Goal: Task Accomplishment & Management: Manage account settings

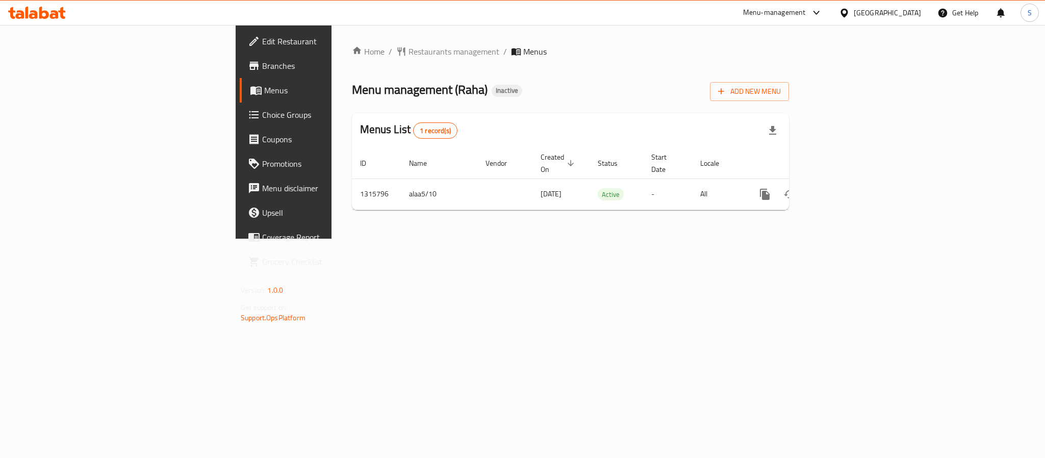
click at [548, 64] on div "Home / Restaurants management / Menus Menu management ( Raha ) Inactive Add New…" at bounding box center [570, 131] width 437 height 173
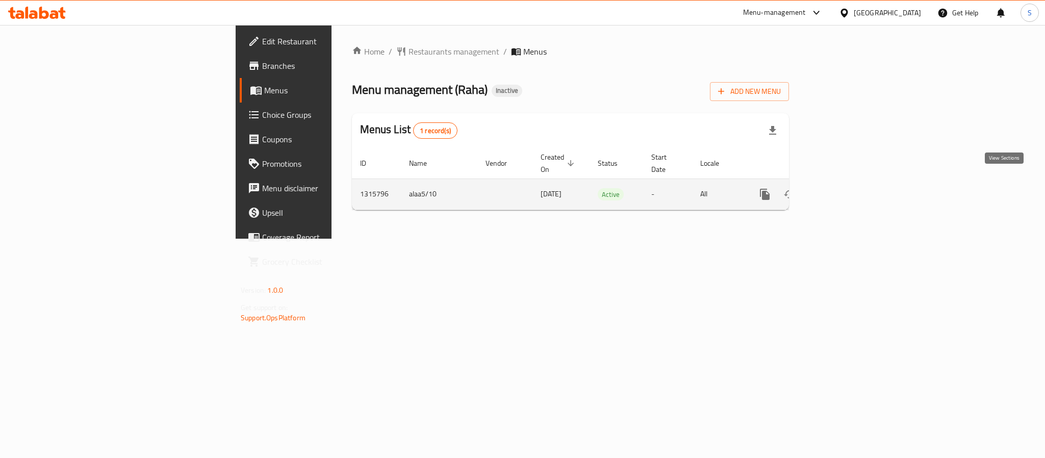
click at [845, 188] on icon "enhanced table" at bounding box center [838, 194] width 12 height 12
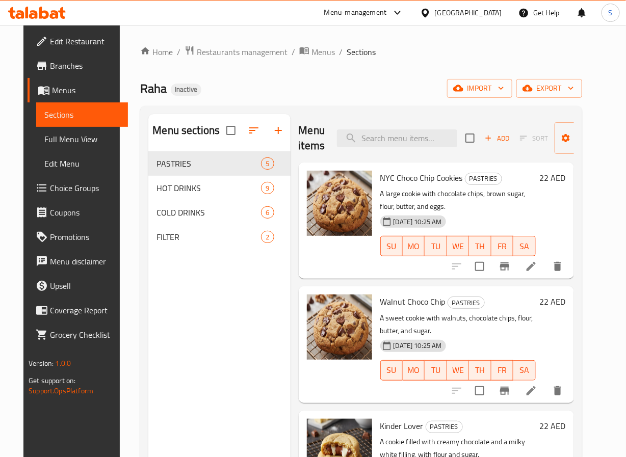
click at [542, 396] on li at bounding box center [531, 391] width 29 height 18
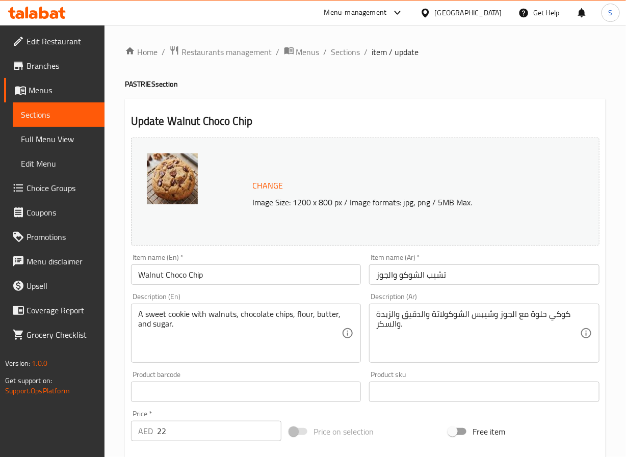
click at [420, 277] on input "تشيب الشوكو والجوز" at bounding box center [484, 275] width 231 height 20
type input "تشيب شوكو جوز"
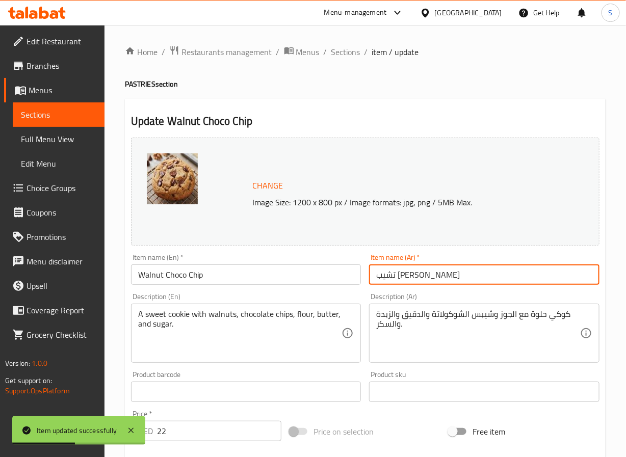
click at [335, 46] on span "Sections" at bounding box center [345, 52] width 29 height 12
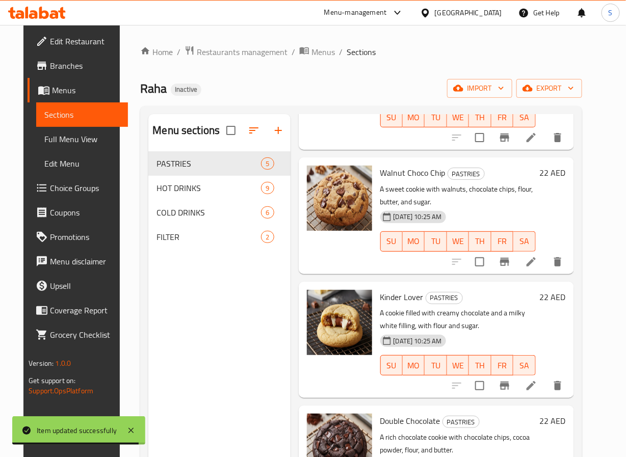
scroll to position [159, 0]
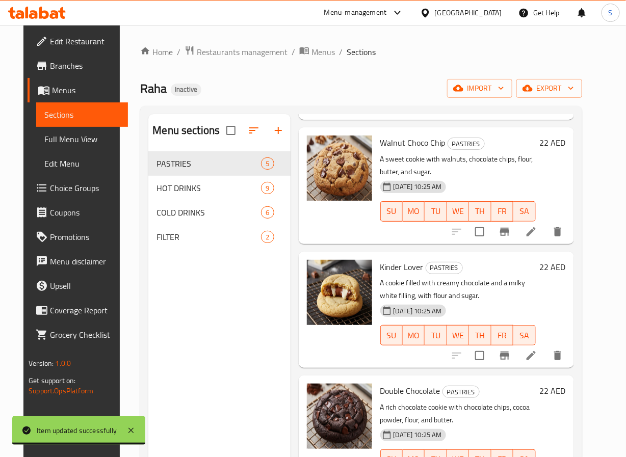
click at [545, 364] on li at bounding box center [531, 356] width 29 height 18
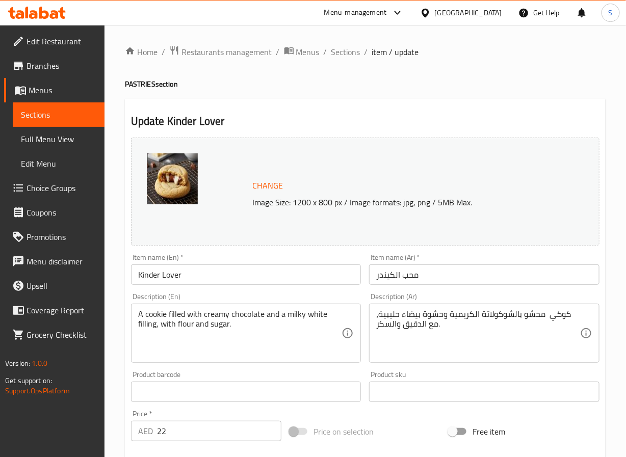
click at [394, 282] on input "محب الكيندر" at bounding box center [484, 275] width 231 height 20
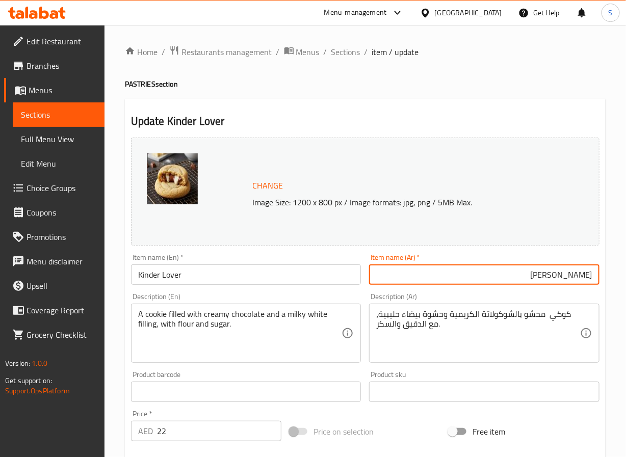
type input "كيندر لافر"
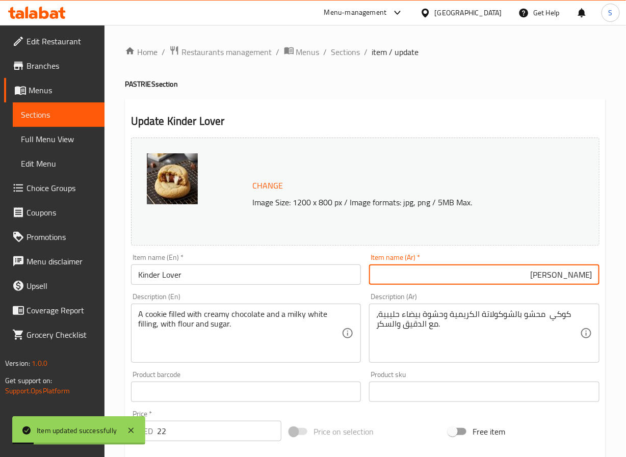
drag, startPoint x: 344, startPoint y: 49, endPoint x: 334, endPoint y: 4, distance: 46.6
click at [344, 49] on span "Sections" at bounding box center [345, 52] width 29 height 12
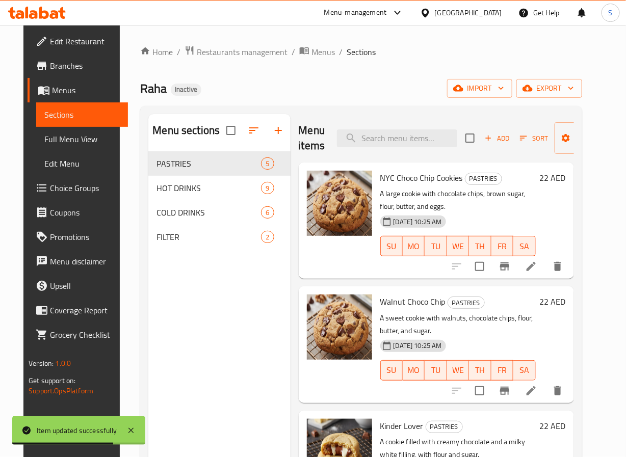
click at [538, 265] on icon at bounding box center [531, 267] width 12 height 12
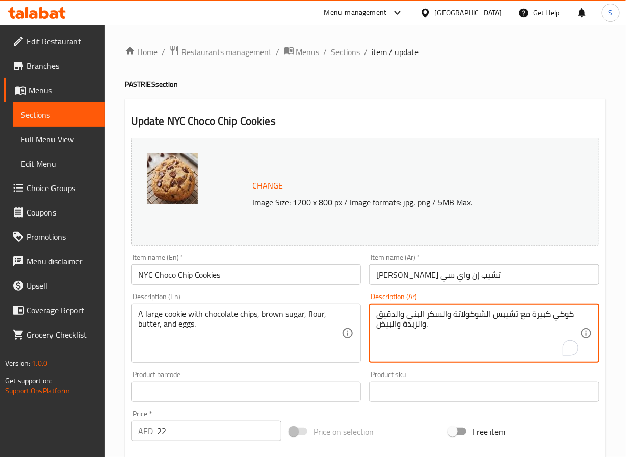
type textarea "كوكي كبيرة مع تشيبس الشوكولاتة والسكر البني والدقيق والزبدة والبيض."
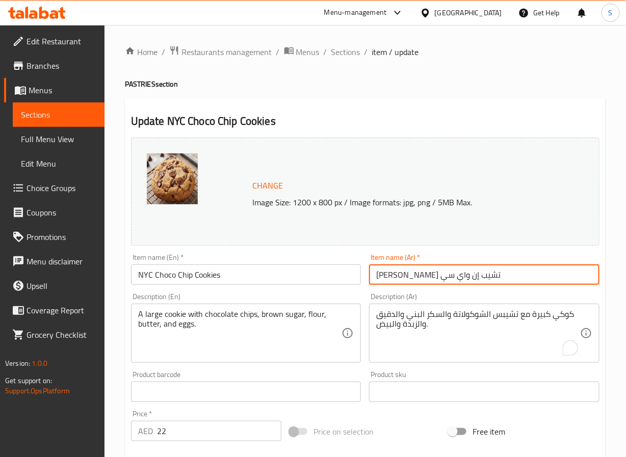
click at [490, 273] on input "كوكيز شوكو تشيب إن واي سي" at bounding box center [484, 275] width 231 height 20
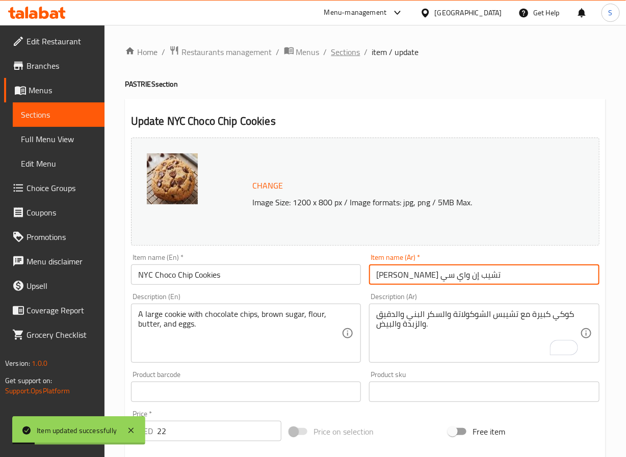
click at [341, 49] on span "Sections" at bounding box center [345, 52] width 29 height 12
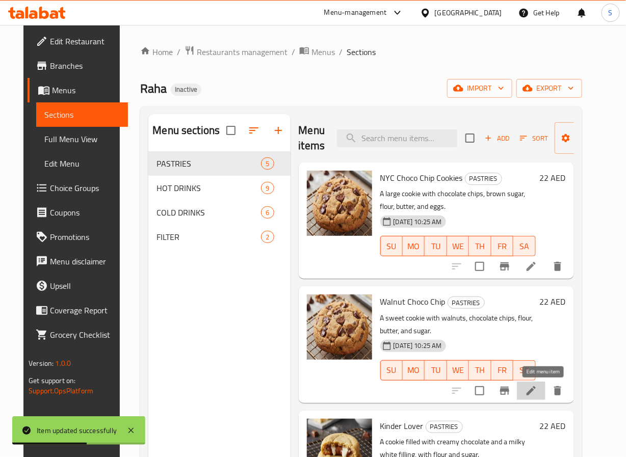
click at [538, 386] on icon at bounding box center [531, 391] width 12 height 12
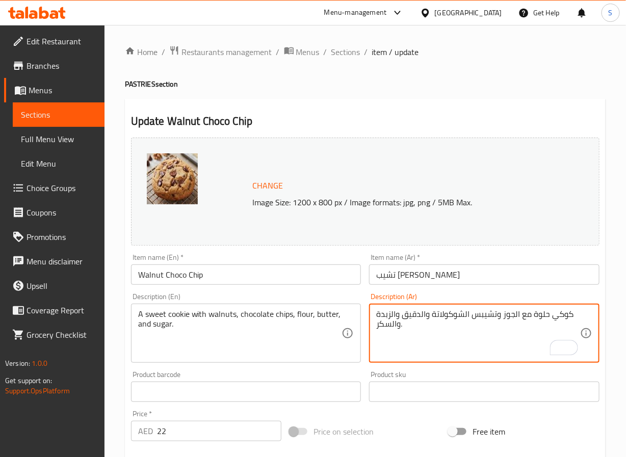
type textarea "كوكي حلوة مع الجوز وتشيبس الشوكولاتة والدقيق والزبدة والسكر."
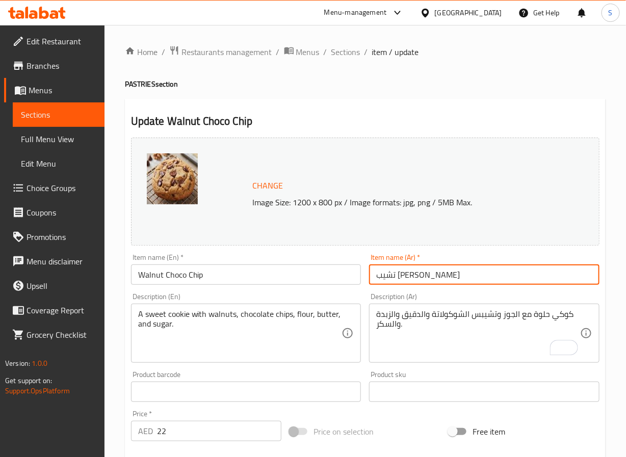
click at [439, 282] on input "تشيب شوكو جوز" at bounding box center [484, 275] width 231 height 20
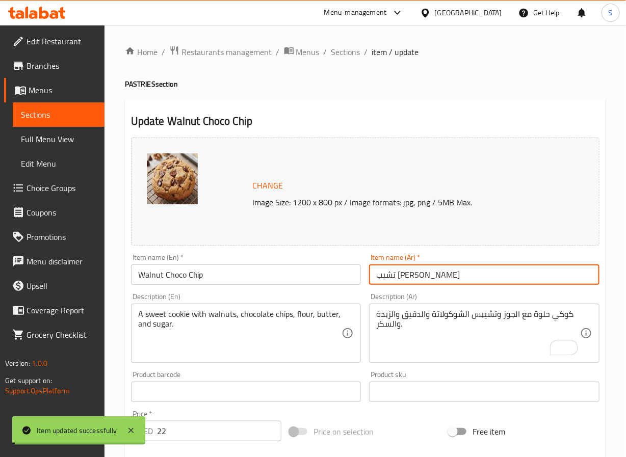
click at [345, 48] on span "Sections" at bounding box center [345, 52] width 29 height 12
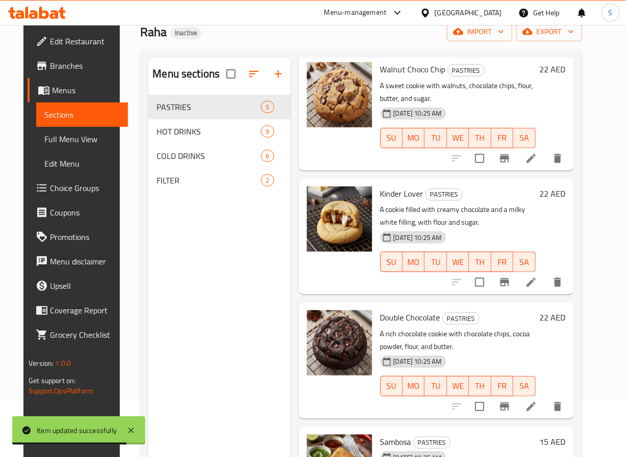
scroll to position [143, 0]
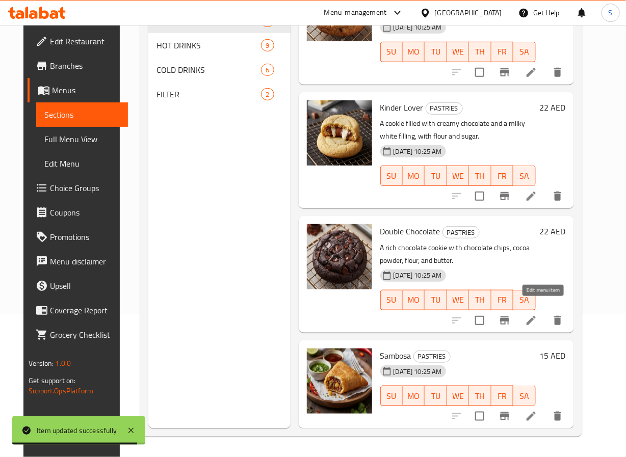
click at [537, 315] on icon at bounding box center [531, 321] width 12 height 12
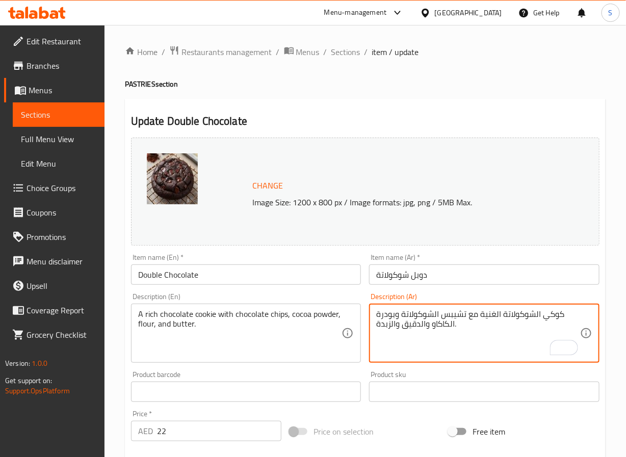
click at [431, 311] on textarea "كوكي الشوكولاتة الغنية مع تشيبس الشوكولاتة وبودرة الكاكاو والدقيق والزبدة." at bounding box center [478, 334] width 204 height 48
click at [449, 326] on textarea "كوكي الشوكولاتة الغنية مع تشيبس شوكولاتة وبودرة الكاكاو والدقيق والزبدة." at bounding box center [478, 334] width 204 height 48
type textarea "كوكي الشوكولاتة الغنية مع تشيبس شوكولاتة وبودرة كاكاو والدقيق والزبدة."
click at [424, 276] on input "دوبل شوكولاتة" at bounding box center [484, 275] width 231 height 20
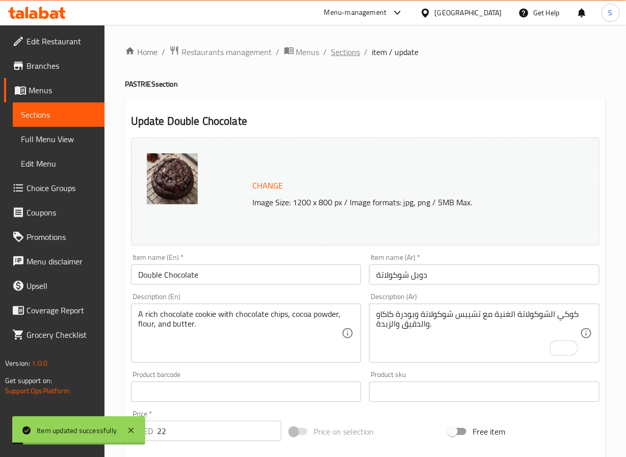
click at [344, 54] on span "Sections" at bounding box center [345, 52] width 29 height 12
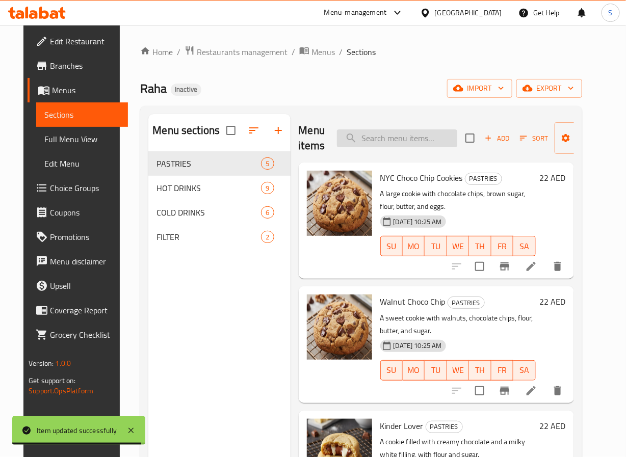
click at [391, 135] on input "search" at bounding box center [397, 139] width 120 height 18
paste input "Sambosa"
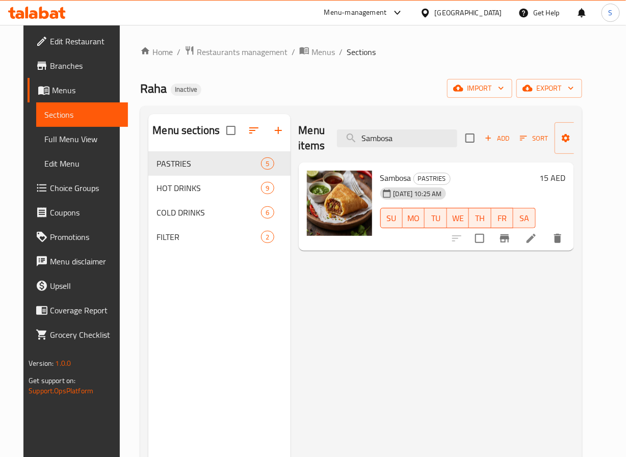
type input "Sambosa"
click at [538, 237] on icon at bounding box center [531, 239] width 12 height 12
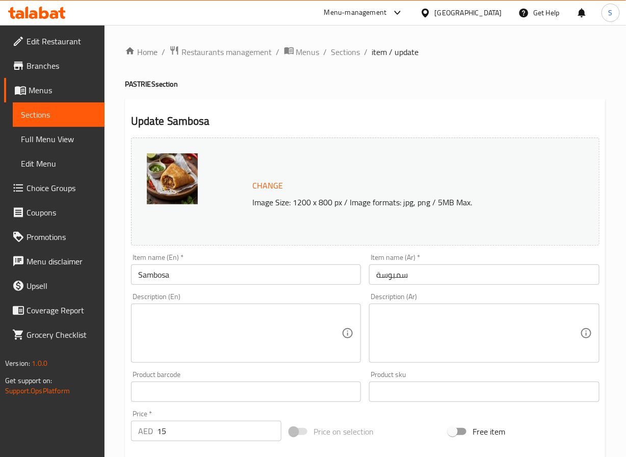
click at [233, 337] on textarea at bounding box center [240, 334] width 204 height 48
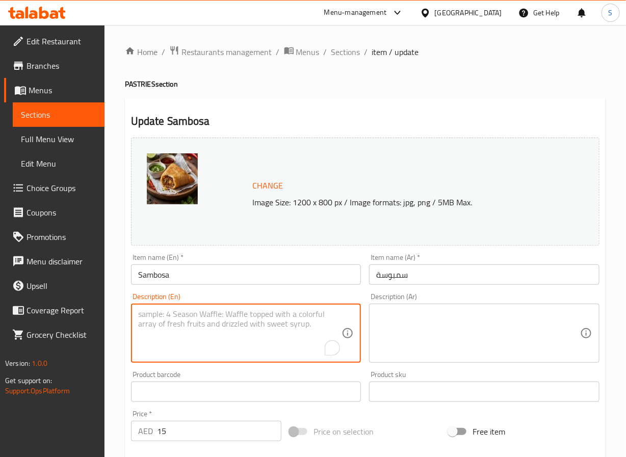
paste textarea "Fried pastry with filling."
type textarea "Fried pastry with filling."
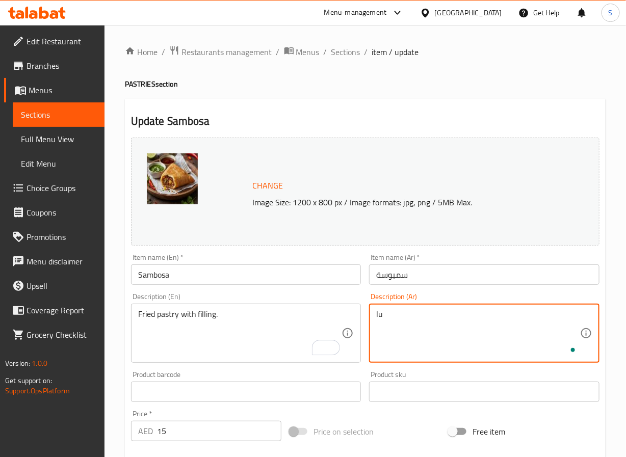
type textarea "l"
type textarea "معجنات مقلية مع حشوة"
click at [152, 272] on input "Sambosa" at bounding box center [246, 275] width 231 height 20
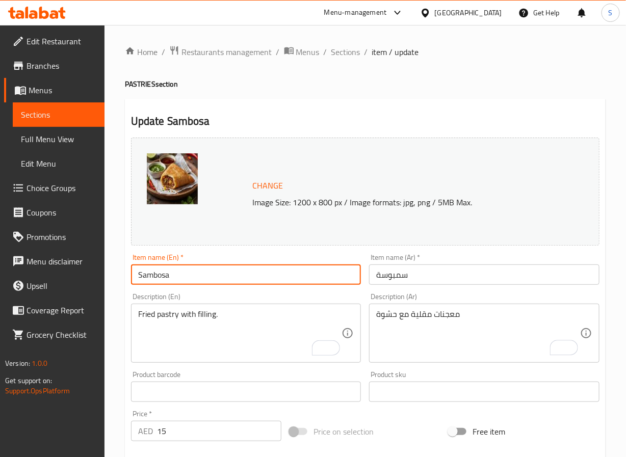
click at [152, 272] on input "Sambosa" at bounding box center [246, 275] width 231 height 20
click at [239, 77] on div "Home / Restaurants management / Menus / Sections / item / update PASTRIES secti…" at bounding box center [365, 380] width 481 height 670
click at [401, 271] on input "سمبوسة" at bounding box center [484, 275] width 231 height 20
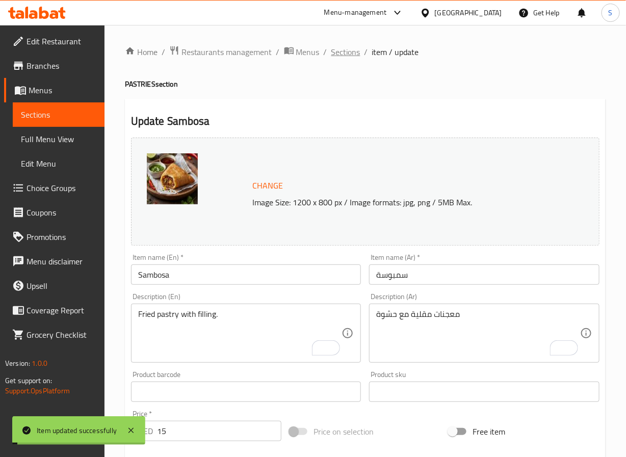
click at [345, 54] on span "Sections" at bounding box center [345, 52] width 29 height 12
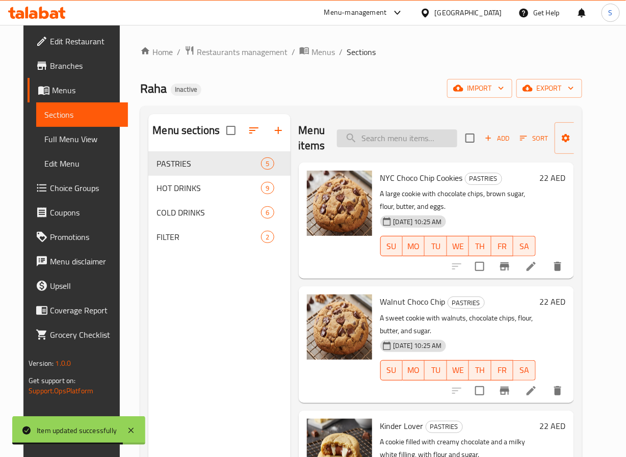
click at [380, 143] on input "search" at bounding box center [397, 139] width 120 height 18
paste input "Espresso"
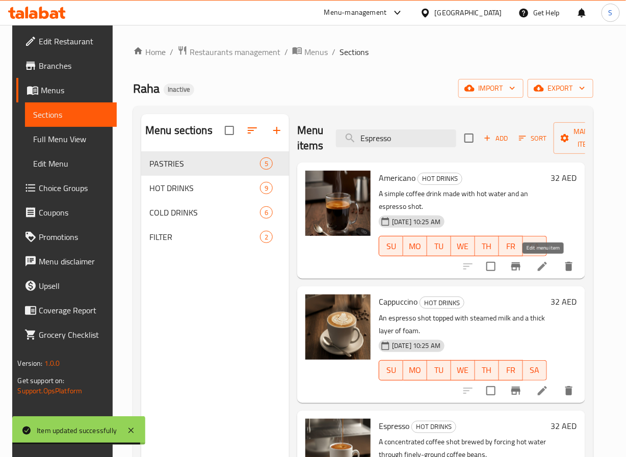
type input "Espresso"
click at [547, 265] on icon at bounding box center [542, 267] width 12 height 12
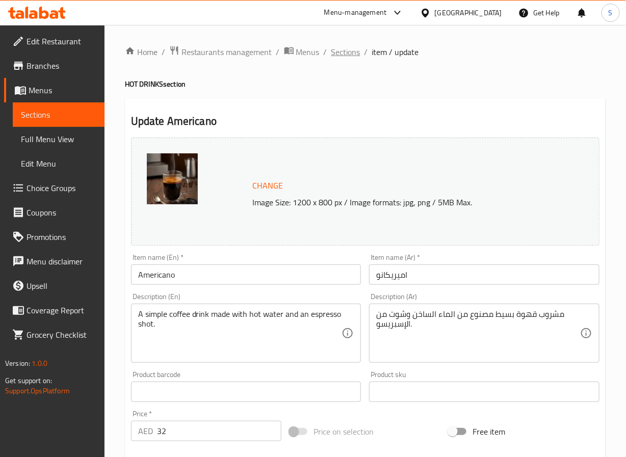
click at [340, 57] on span "Sections" at bounding box center [345, 52] width 29 height 12
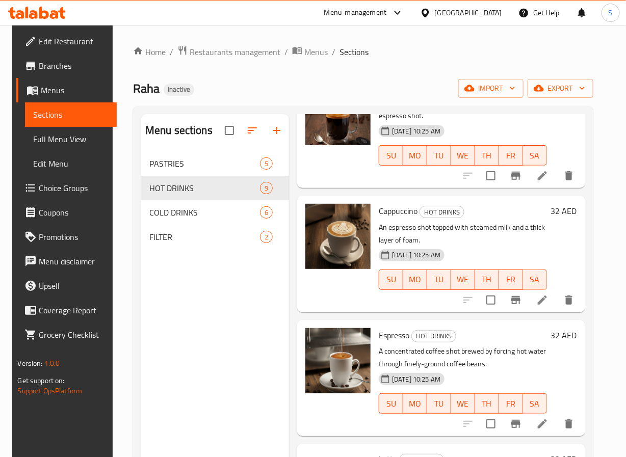
scroll to position [129, 0]
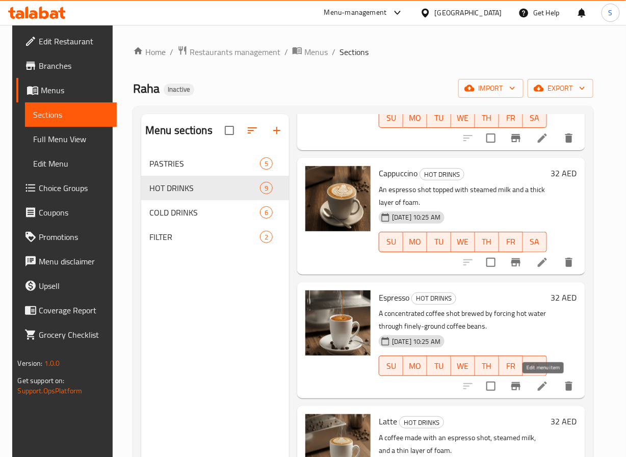
click at [542, 392] on icon at bounding box center [542, 386] width 12 height 12
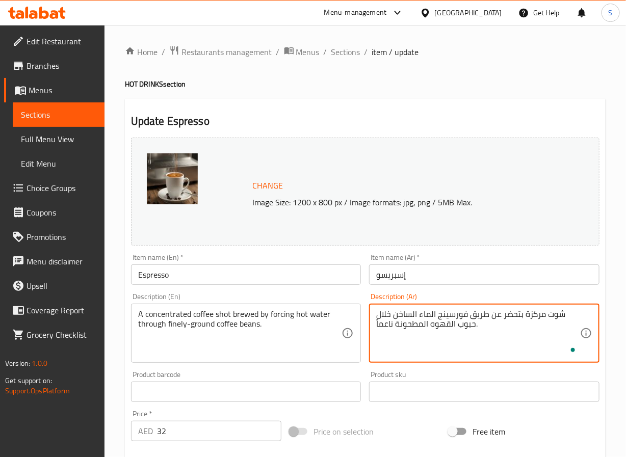
paste textarea "هوة"
click at [499, 316] on textarea "شوت قهوة مركزة بتحضر عن طريق فورسينج الماء الساخن خلال حبوب القهوه المطحونة ناع…" at bounding box center [478, 334] width 204 height 48
type textarea "شوت قهوة مركزة محضرة عن طريق دفع الماء الساخن خلال حبوب القهوه المطحونة ناعماً."
click at [456, 271] on input "إسبريسو" at bounding box center [484, 275] width 231 height 20
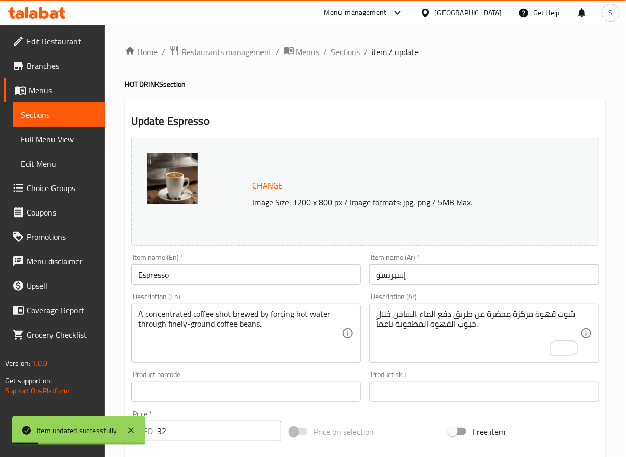
drag, startPoint x: 338, startPoint y: 53, endPoint x: 332, endPoint y: 21, distance: 31.7
click at [338, 53] on span "Sections" at bounding box center [345, 52] width 29 height 12
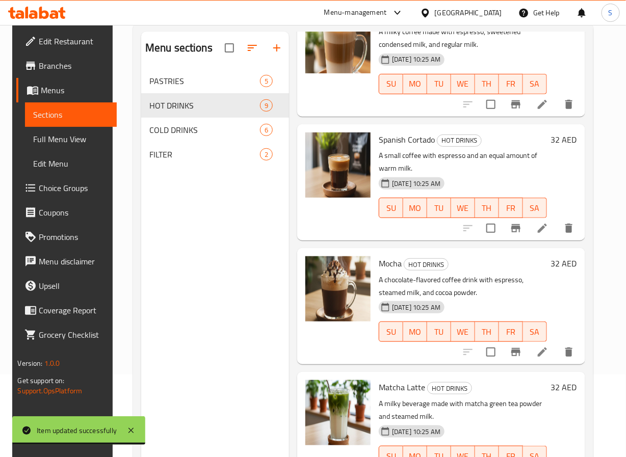
scroll to position [143, 0]
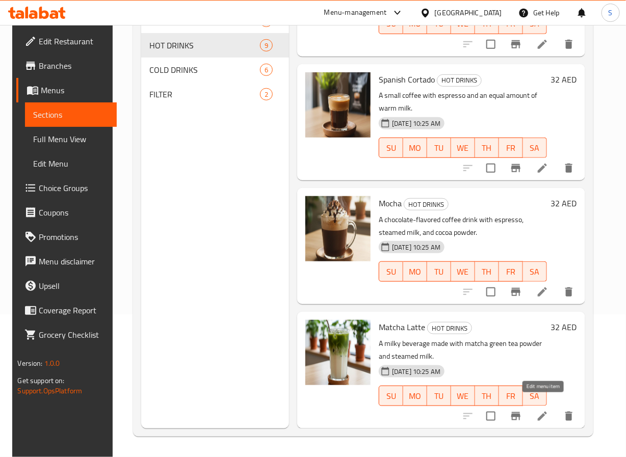
click at [548, 411] on icon at bounding box center [542, 417] width 12 height 12
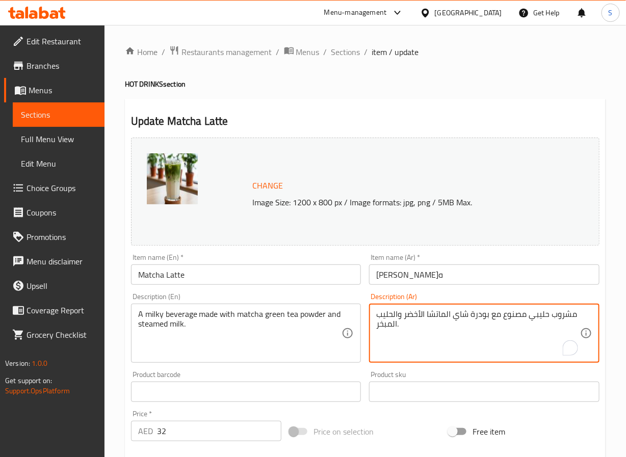
click at [493, 320] on textarea "مشروب حليبي مصنوع مع بودرة شاي الماتشا الأخضر والحليب المبخر." at bounding box center [478, 334] width 204 height 48
type textarea "مشروب حليبي مصنوع من بودرة شاي الماتشا الأخضر والحليب المبخر."
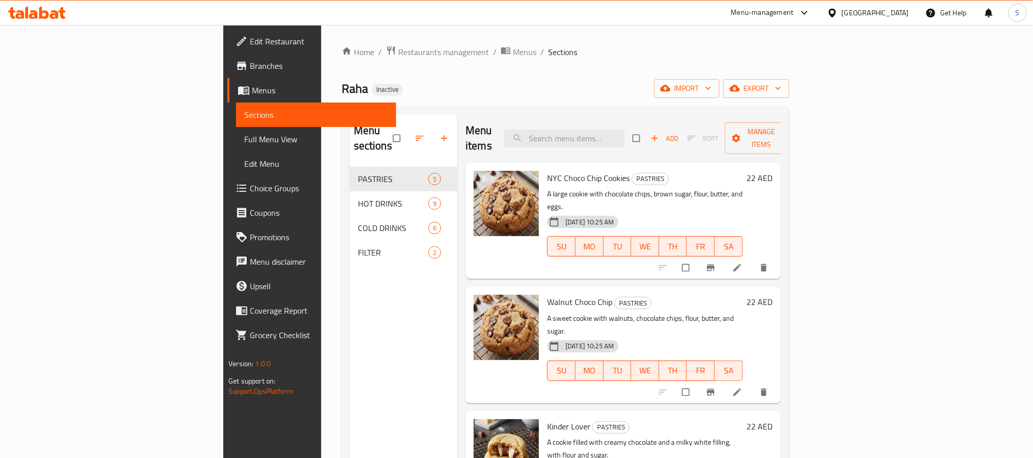
click at [244, 140] on span "Full Menu View" at bounding box center [315, 139] width 143 height 12
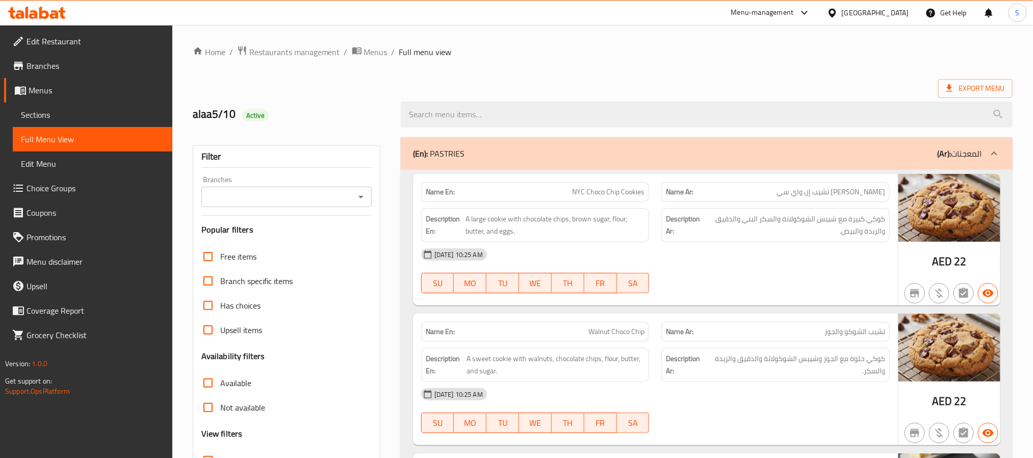
click at [308, 82] on div "Export Menu" at bounding box center [603, 88] width 820 height 19
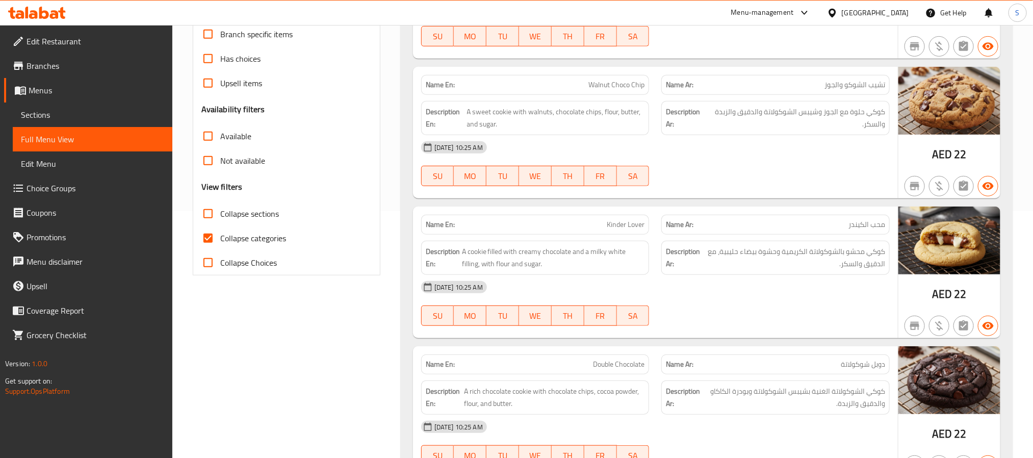
scroll to position [271, 0]
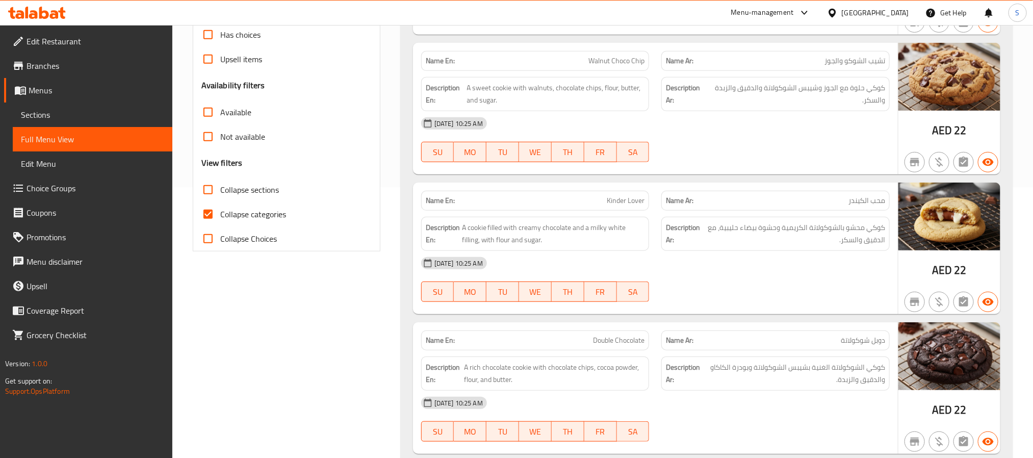
click at [226, 220] on span "Collapse categories" at bounding box center [253, 214] width 66 height 12
click at [220, 220] on input "Collapse categories" at bounding box center [208, 214] width 24 height 24
checkbox input "false"
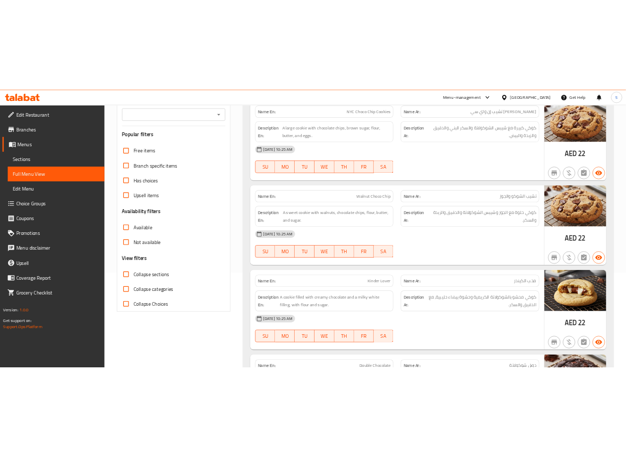
scroll to position [0, 0]
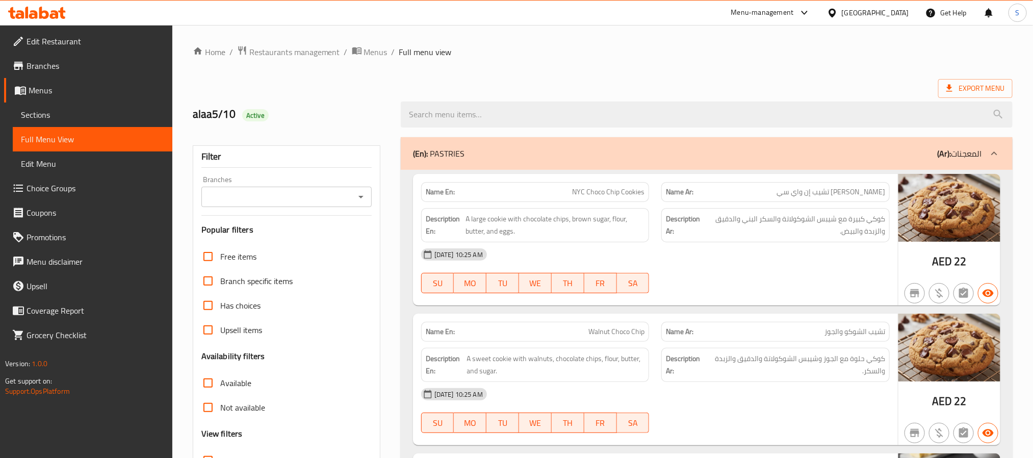
click at [355, 99] on div "alaa5/10 Active" at bounding box center [291, 114] width 208 height 45
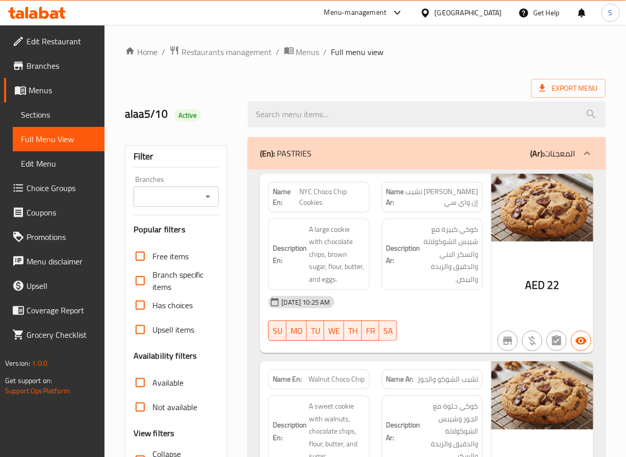
click at [233, 104] on div "alaa5/10 Active" at bounding box center [180, 114] width 123 height 45
click at [239, 118] on div "alaa5/10 Active" at bounding box center [180, 114] width 123 height 45
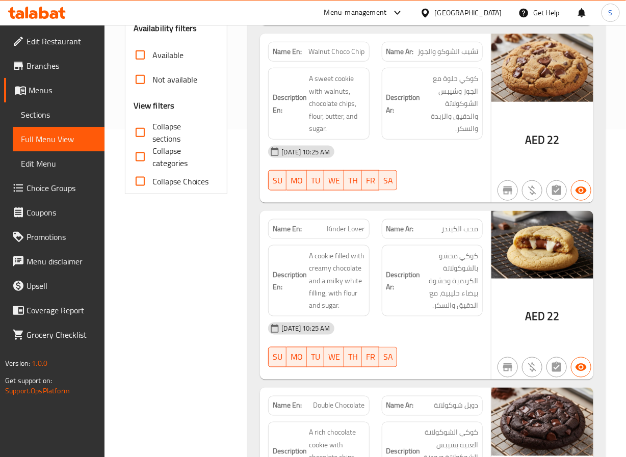
scroll to position [329, 0]
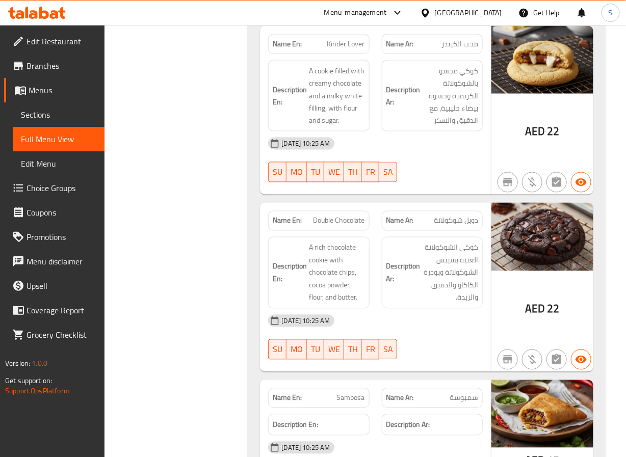
scroll to position [516, 0]
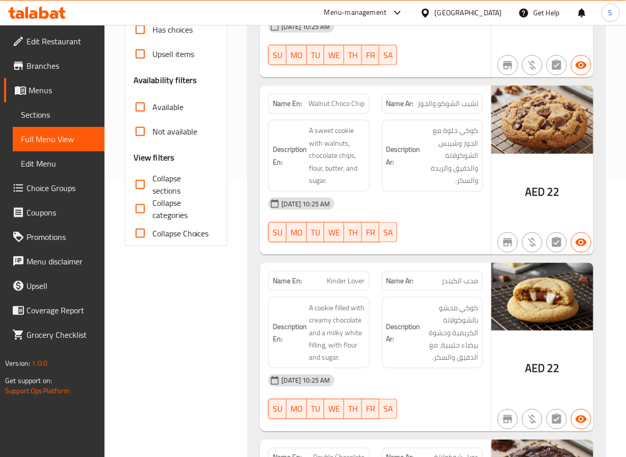
scroll to position [0, 0]
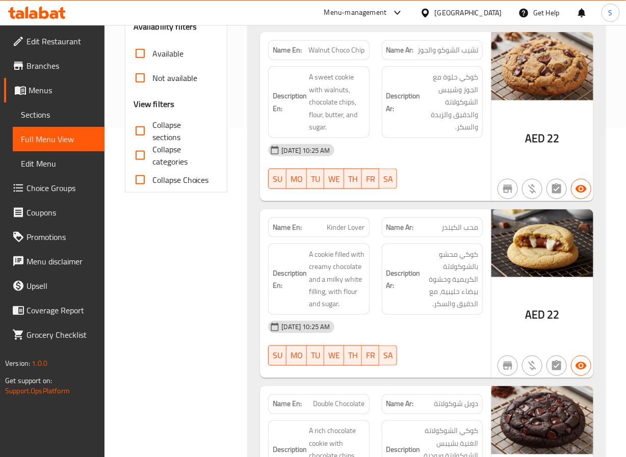
scroll to position [350, 0]
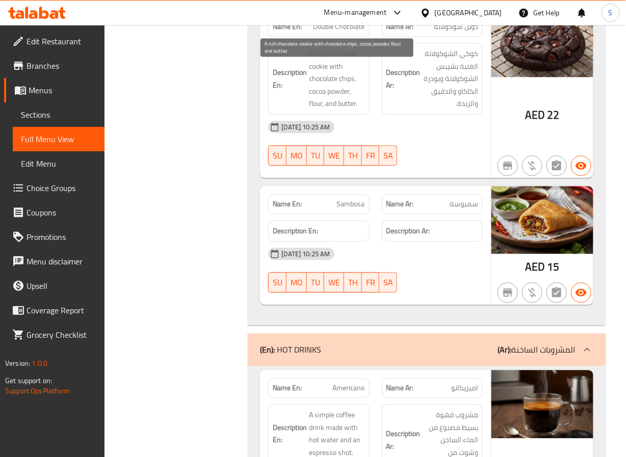
scroll to position [707, 0]
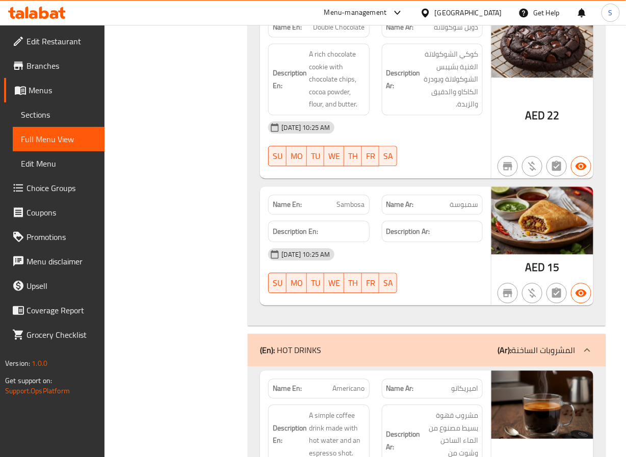
click at [351, 210] on span "Sambosa" at bounding box center [351, 204] width 28 height 11
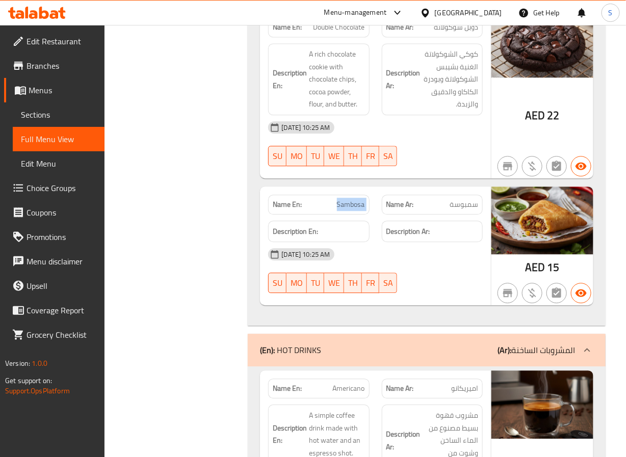
copy span "Sambosa"
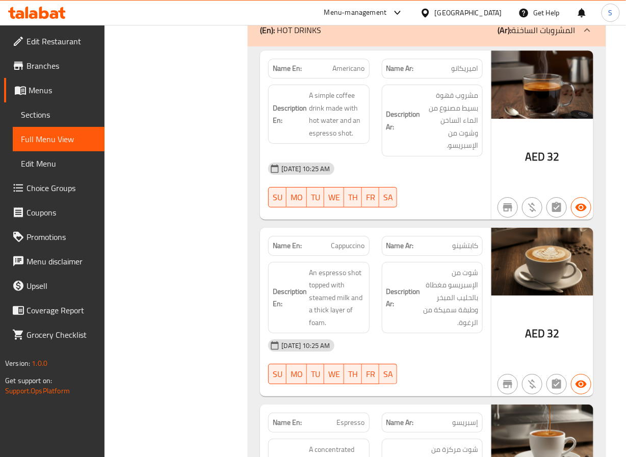
scroll to position [1027, 0]
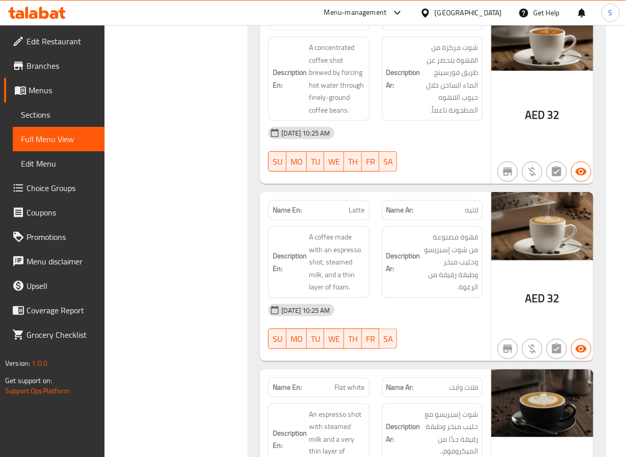
scroll to position [1430, 0]
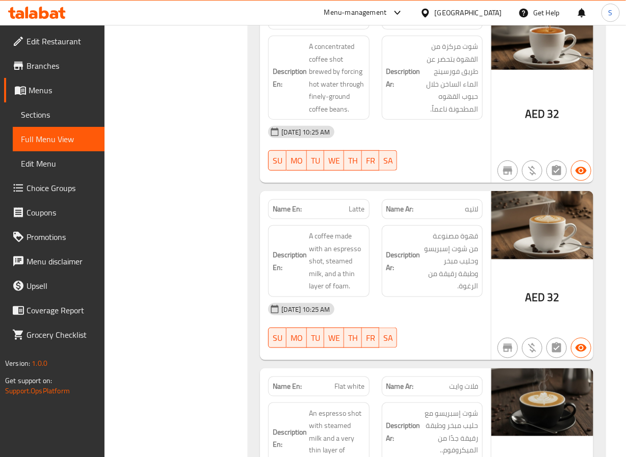
click at [343, 25] on span "Espresso" at bounding box center [351, 19] width 28 height 11
copy span "Espresso"
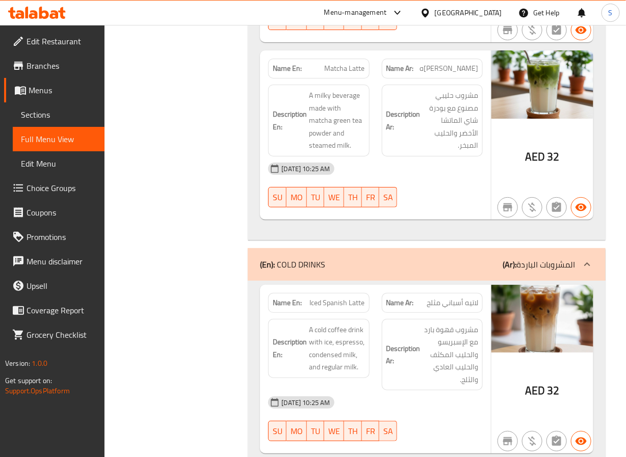
scroll to position [2472, 0]
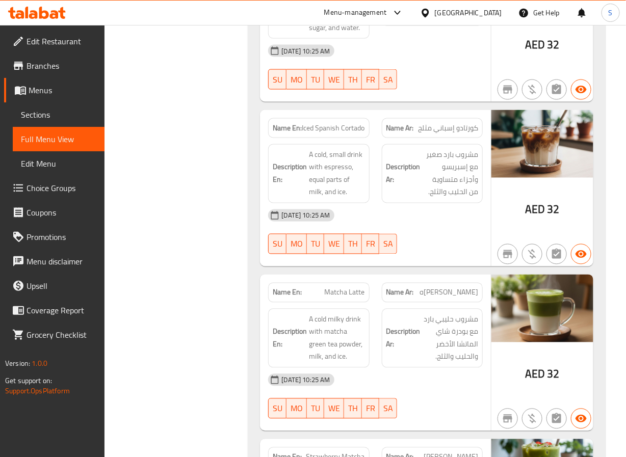
scroll to position [3118, 0]
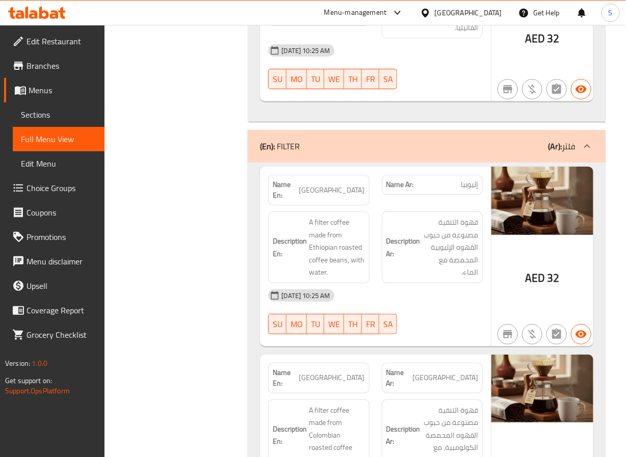
scroll to position [2871, 0]
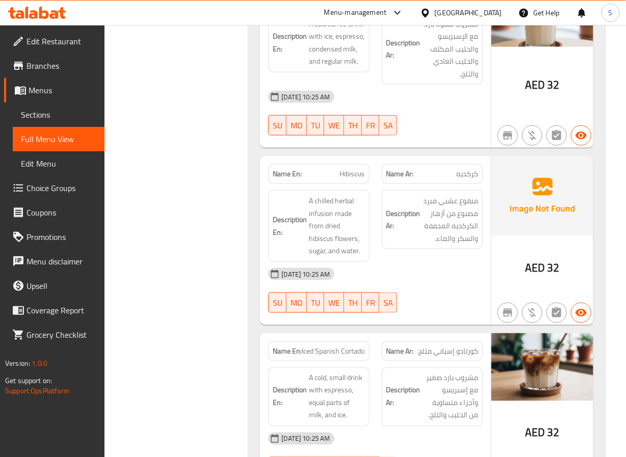
scroll to position [2763, 0]
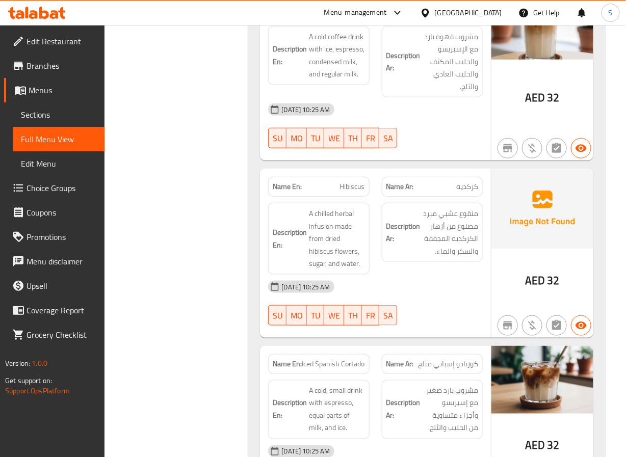
click at [338, 15] on span "Iced Spanish Latte" at bounding box center [337, 10] width 55 height 11
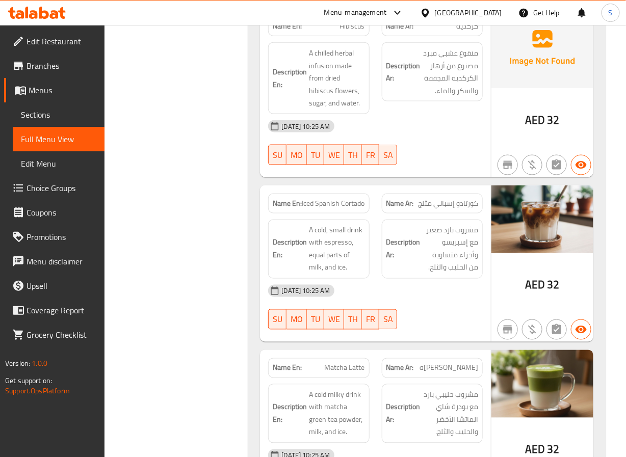
scroll to position [2924, 0]
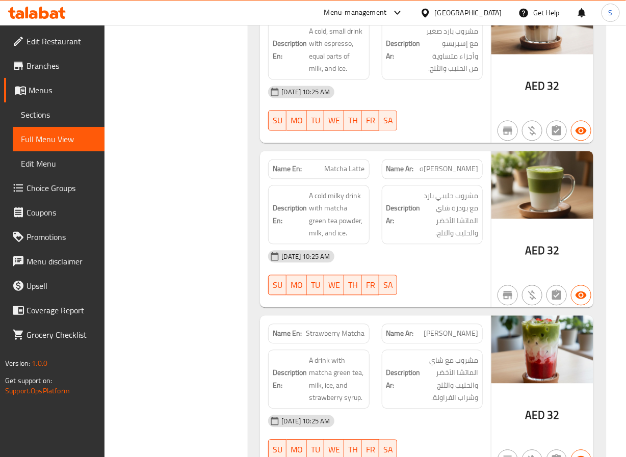
scroll to position [3121, 0]
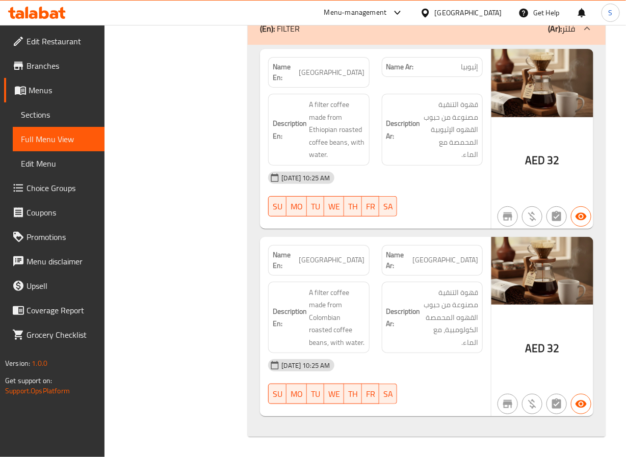
scroll to position [3809, 0]
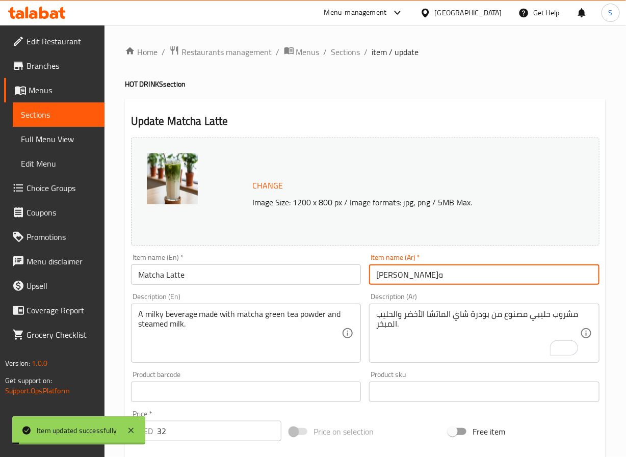
drag, startPoint x: 345, startPoint y: 46, endPoint x: 323, endPoint y: 6, distance: 45.6
click at [345, 46] on span "Sections" at bounding box center [345, 52] width 29 height 12
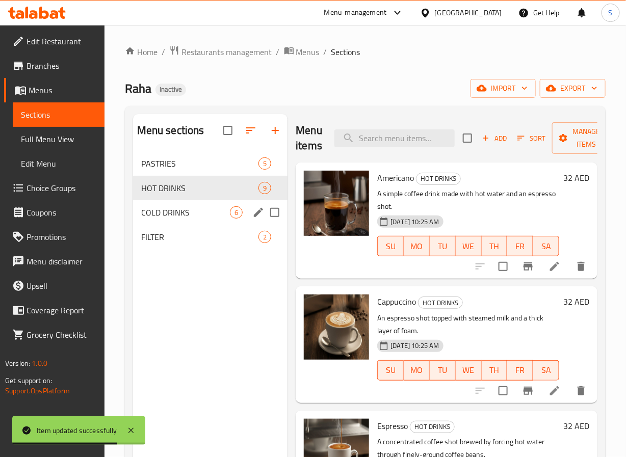
drag, startPoint x: 194, startPoint y: 211, endPoint x: 202, endPoint y: 211, distance: 7.6
click at [194, 211] on span "COLD DRINKS" at bounding box center [185, 213] width 89 height 12
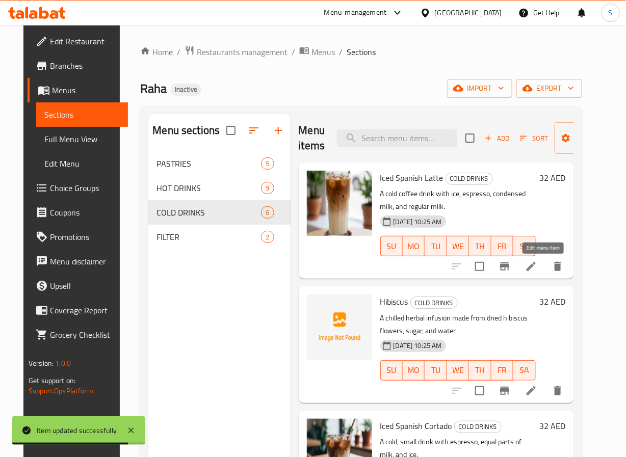
click at [536, 267] on icon at bounding box center [531, 266] width 9 height 9
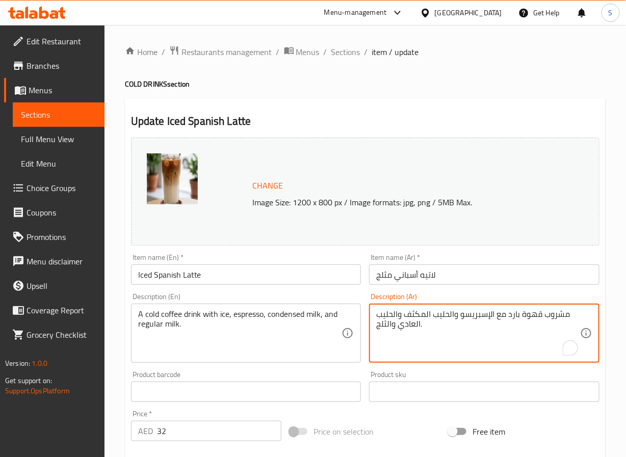
click at [386, 326] on textarea "مشروب قهوة بارد مع الإسبريسو والحليب المكثف والحليب العادي والثلج." at bounding box center [478, 334] width 204 height 48
click at [493, 320] on textarea "مشروب قهوة بارد مع الإسبريسو والحليب المكثف والحليب العادي." at bounding box center [478, 334] width 204 height 48
paste textarea "والثلج"
type textarea "مشروب قهوة بارد مع الثلج والإسبريسو والحليب المكثف والحليب العادي."
click at [448, 276] on input "لاتيه أسباني مثلج" at bounding box center [484, 275] width 231 height 20
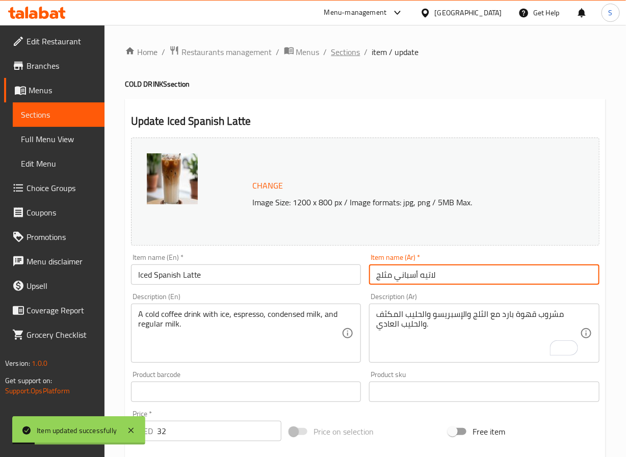
click at [337, 48] on span "Sections" at bounding box center [345, 52] width 29 height 12
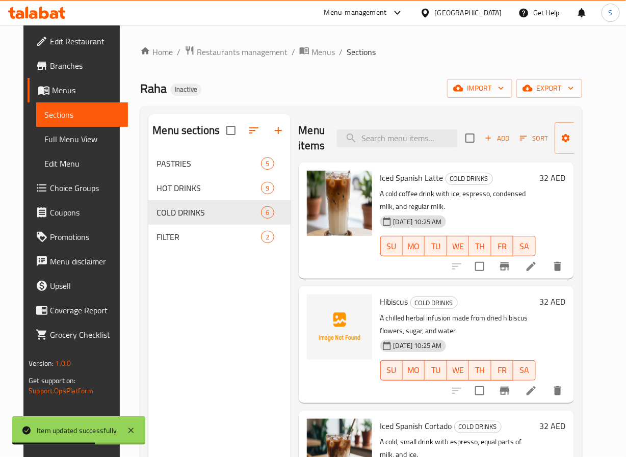
click at [536, 391] on icon at bounding box center [531, 391] width 9 height 9
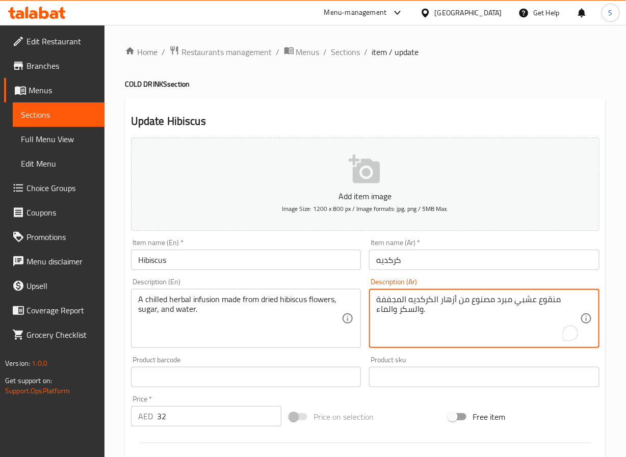
click at [548, 302] on textarea "منقوع عشبي مبرد مصنوع من أزهار الكركديه المجففة والسكر والماء." at bounding box center [478, 319] width 204 height 48
click at [552, 303] on textarea "انفيوشن عشبي مبرد مصنوع من أزهار الكركديه المجففة والسكر والماء." at bounding box center [478, 319] width 204 height 48
click at [545, 299] on textarea "اندماج عشبي مبرد مصنوع من أزهار الكركديه المجففة والسكر والماء." at bounding box center [478, 319] width 204 height 48
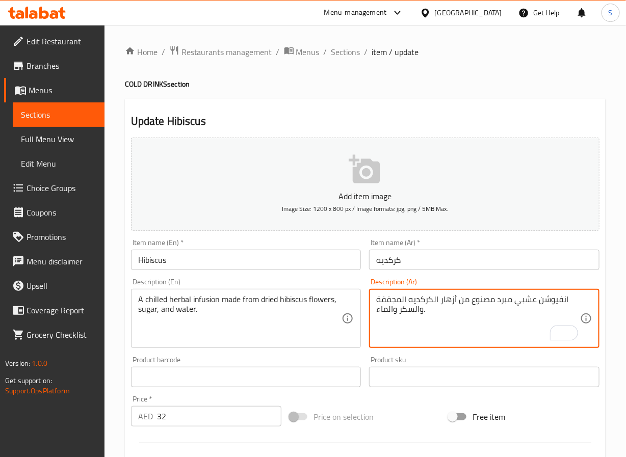
type textarea "انفيوشن عشبي مبرد مصنوع من أزهار الكركديه المجففة والسكر والماء."
click at [482, 259] on input "كركديه" at bounding box center [484, 260] width 231 height 20
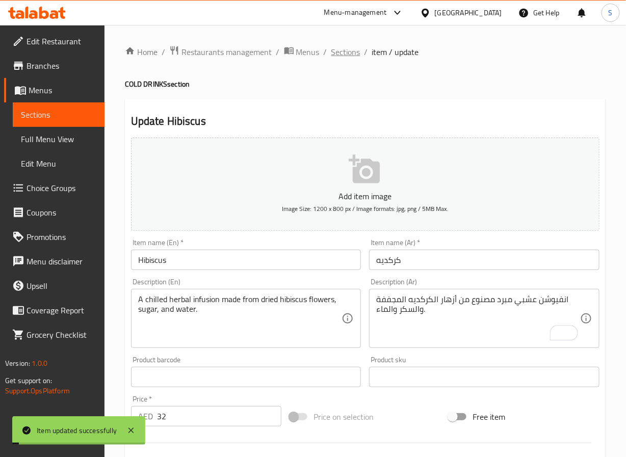
click at [349, 54] on span "Sections" at bounding box center [345, 52] width 29 height 12
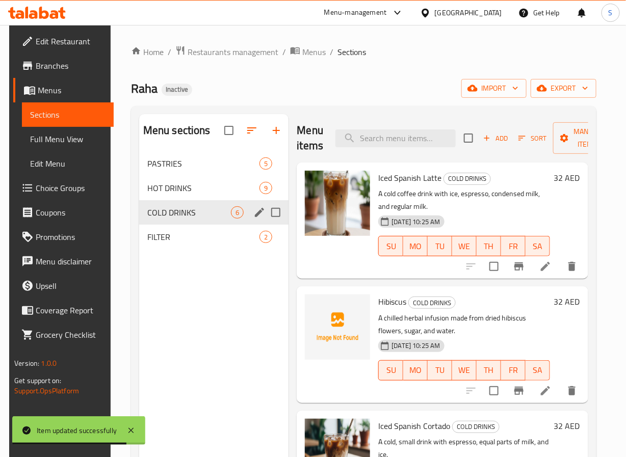
click at [165, 219] on span "COLD DRINKS" at bounding box center [189, 213] width 84 height 12
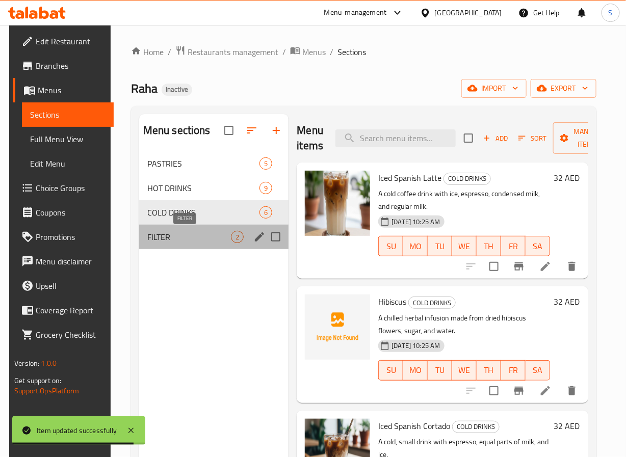
click at [164, 239] on span "FILTER" at bounding box center [189, 237] width 84 height 12
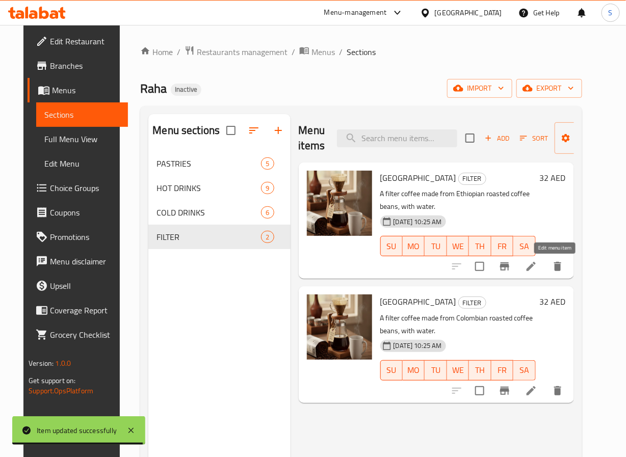
click at [536, 268] on icon at bounding box center [531, 266] width 9 height 9
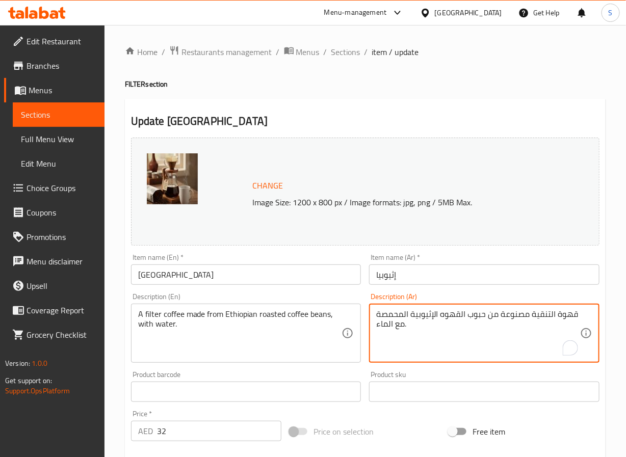
click at [547, 317] on textarea "قهوة التنقية مصنوعة من حبوب القهوه الإثيوبية المحمصة مع الماء." at bounding box center [478, 334] width 204 height 48
type textarea "قهوة فلتر مصنوعة من حبوب القهوه الإثيوبية المحمصة مع الماء."
click at [424, 274] on input "إثيوبيا" at bounding box center [484, 275] width 231 height 20
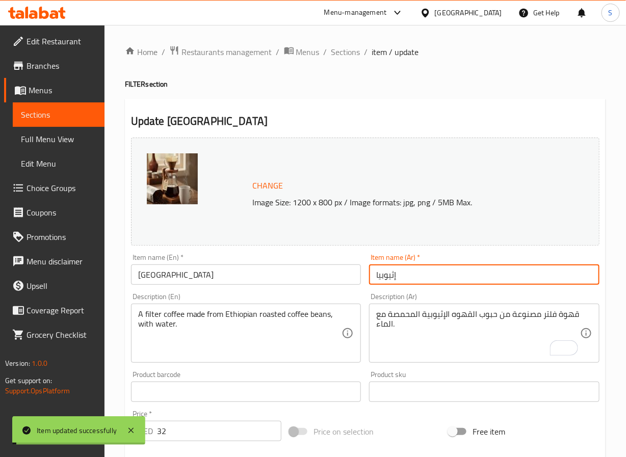
drag, startPoint x: 349, startPoint y: 54, endPoint x: 361, endPoint y: 60, distance: 13.2
click at [349, 54] on span "Sections" at bounding box center [345, 52] width 29 height 12
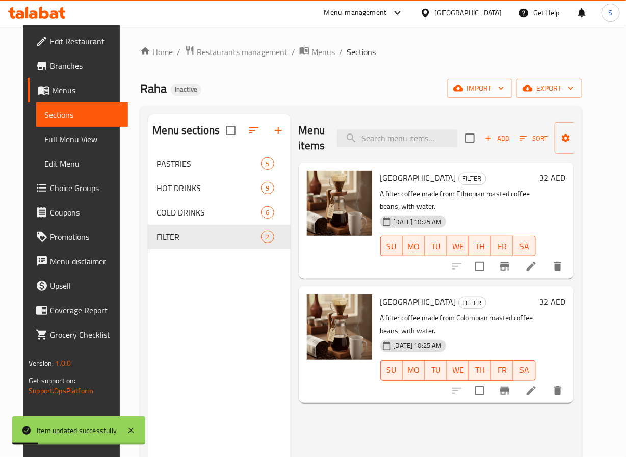
click at [544, 388] on li at bounding box center [531, 391] width 29 height 18
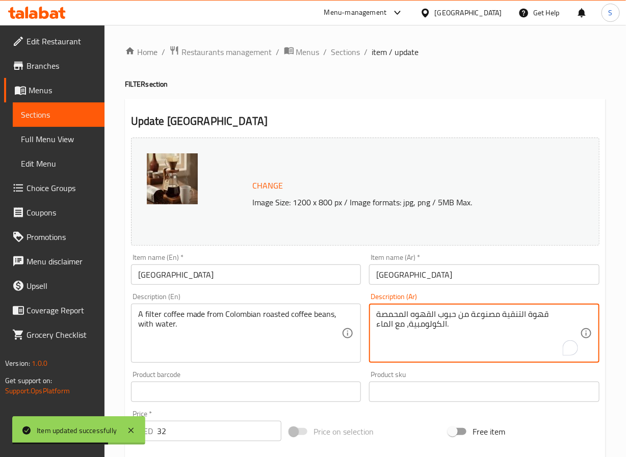
click at [515, 320] on textarea "قهوة التنقية مصنوعة من حبوب القهوه المحمصة الكولومبية، مع الماء." at bounding box center [478, 334] width 204 height 48
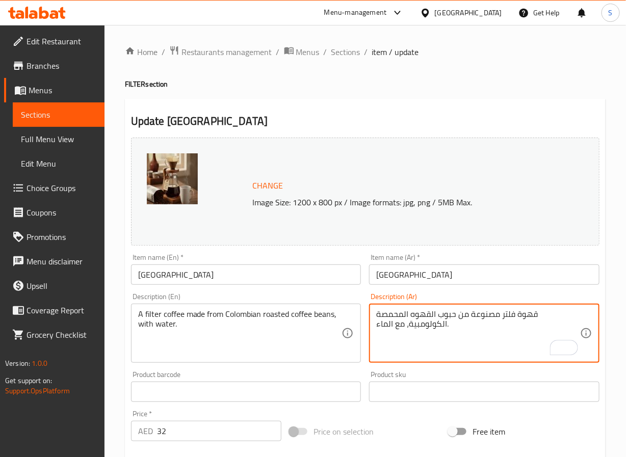
type textarea "قهوة فلتر مصنوعة من حبوب القهوه المحمصة الكولومبية، مع الماء."
click at [448, 275] on input "كولومبيا" at bounding box center [484, 275] width 231 height 20
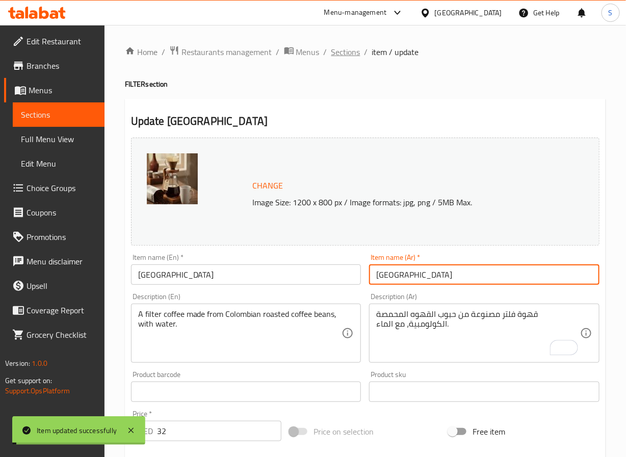
click at [343, 48] on span "Sections" at bounding box center [345, 52] width 29 height 12
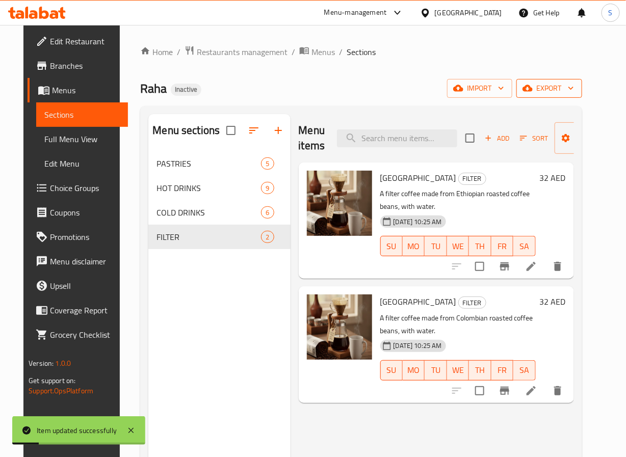
click at [570, 95] on button "export" at bounding box center [550, 88] width 66 height 19
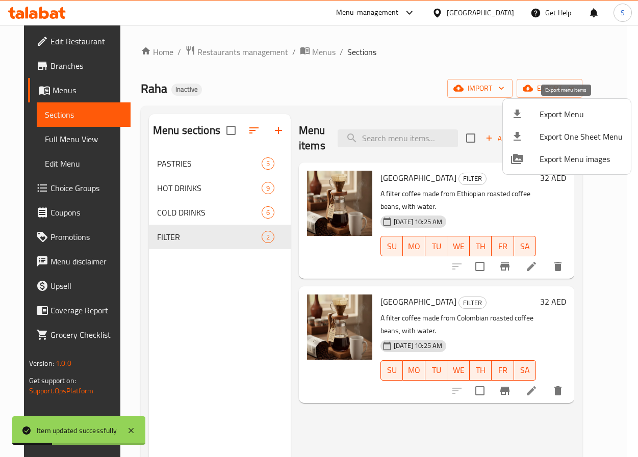
click at [552, 116] on span "Export Menu" at bounding box center [581, 114] width 83 height 12
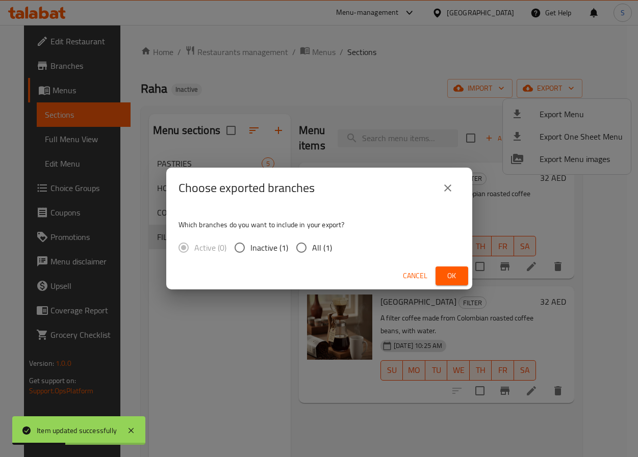
click at [303, 246] on input "All (1)" at bounding box center [301, 247] width 21 height 21
radio input "true"
click at [450, 267] on button "Ok" at bounding box center [452, 276] width 33 height 19
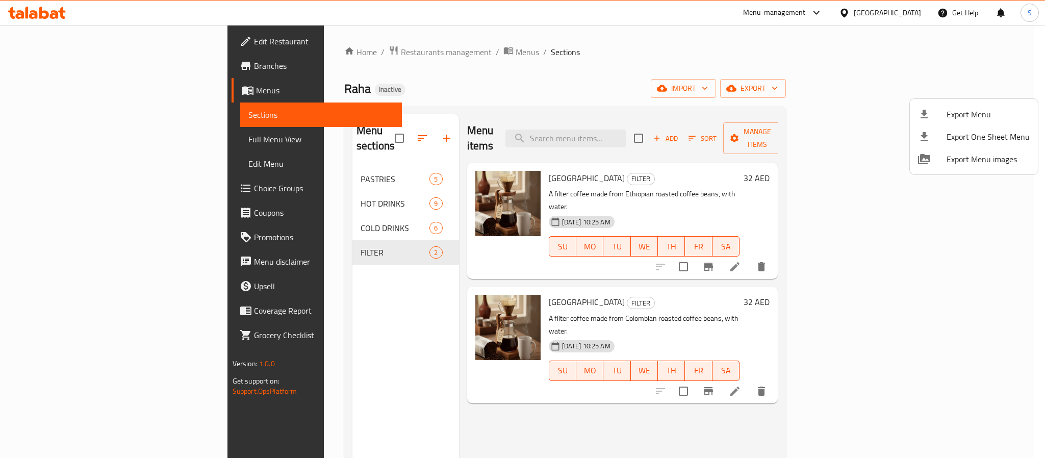
click at [626, 14] on div at bounding box center [522, 229] width 1045 height 458
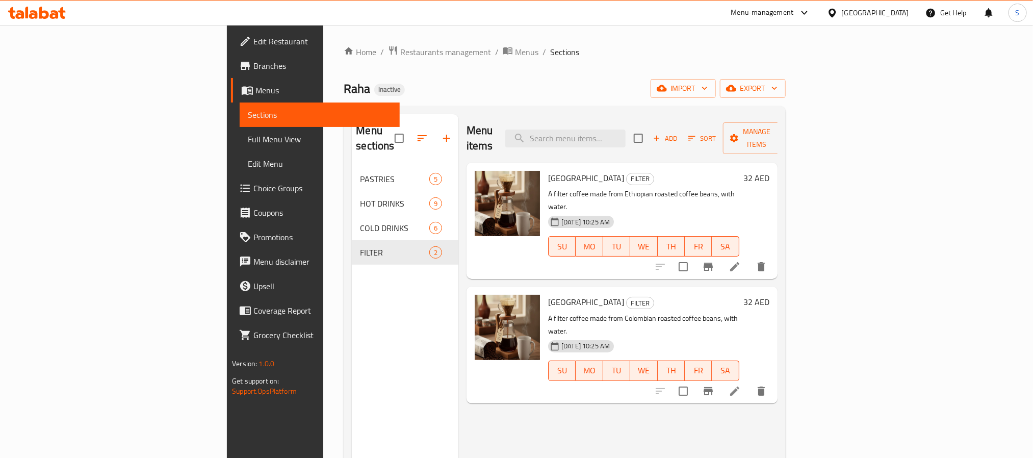
click at [626, 14] on div "United Arab Emirates" at bounding box center [875, 12] width 67 height 11
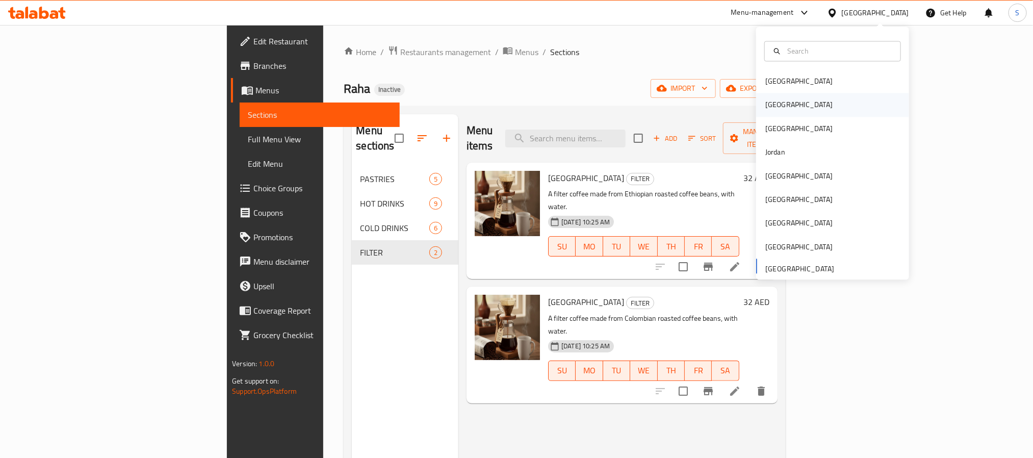
click at [626, 103] on div "[GEOGRAPHIC_DATA]" at bounding box center [832, 104] width 153 height 23
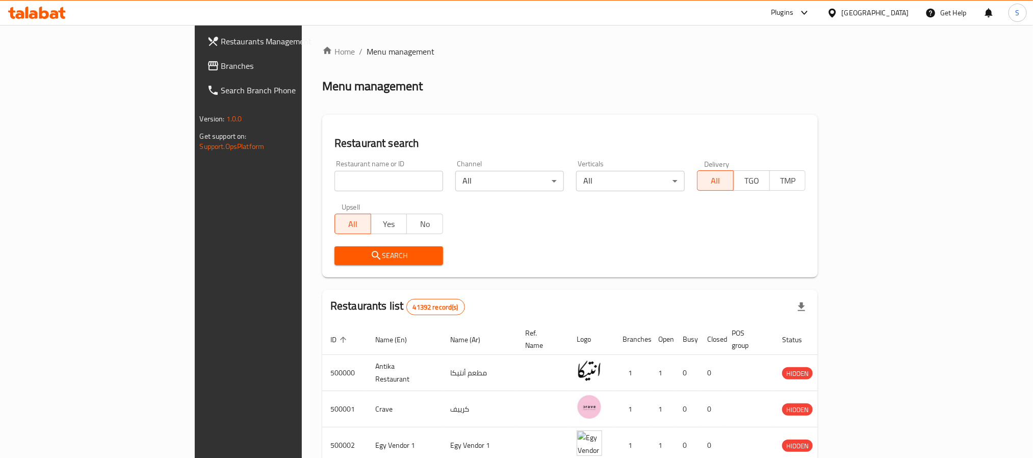
click at [626, 101] on div "Home / Menu management Menu management Restaurant search Restaurant name or ID …" at bounding box center [570, 381] width 496 height 673
click at [221, 62] on span "Branches" at bounding box center [290, 66] width 138 height 12
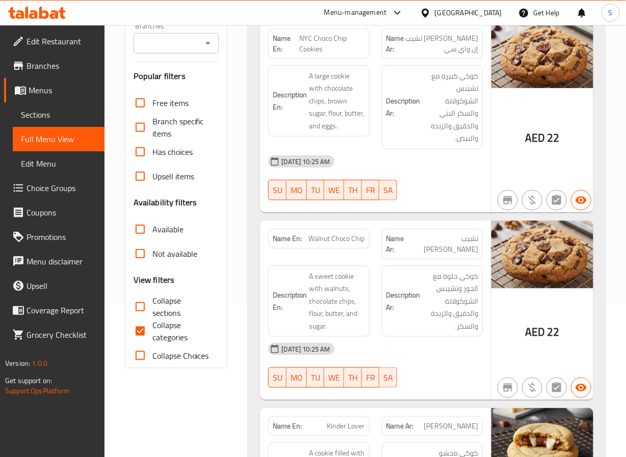
scroll to position [189, 0]
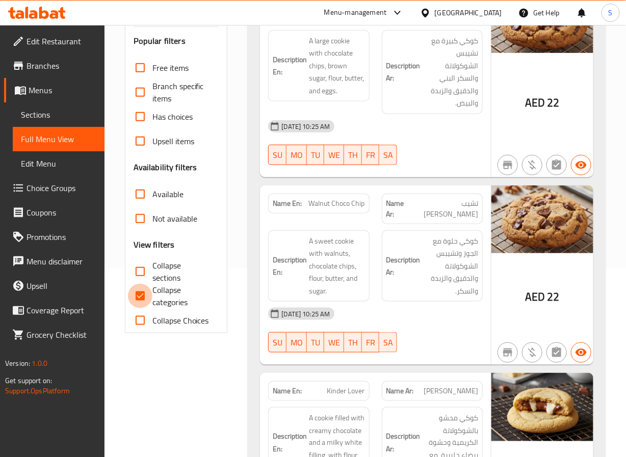
click at [142, 297] on input "Collapse categories" at bounding box center [140, 296] width 24 height 24
checkbox input "false"
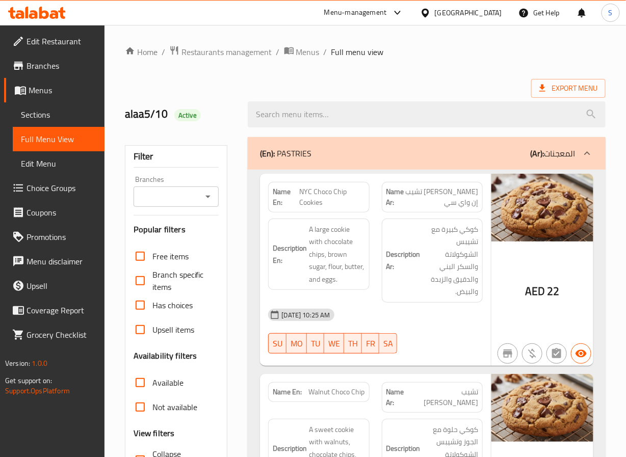
click at [240, 99] on div "alaa5/10 Active" at bounding box center [180, 114] width 123 height 45
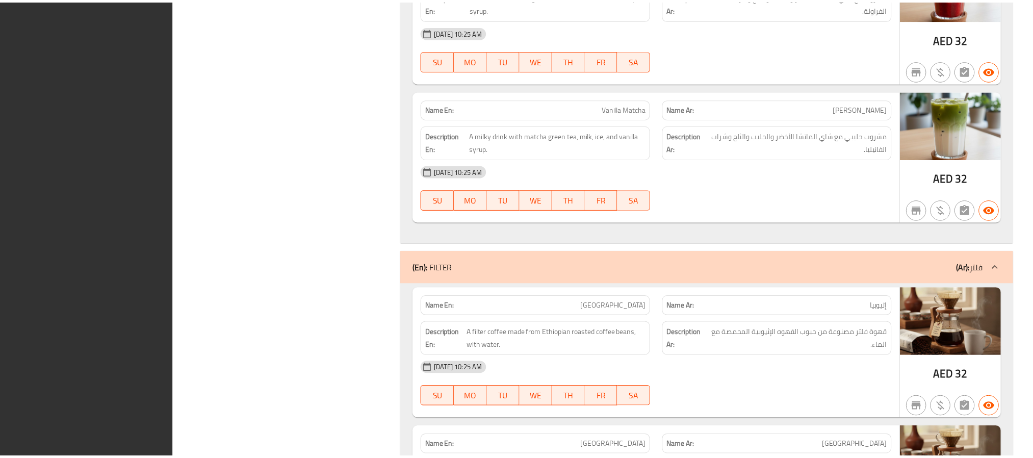
scroll to position [3002, 0]
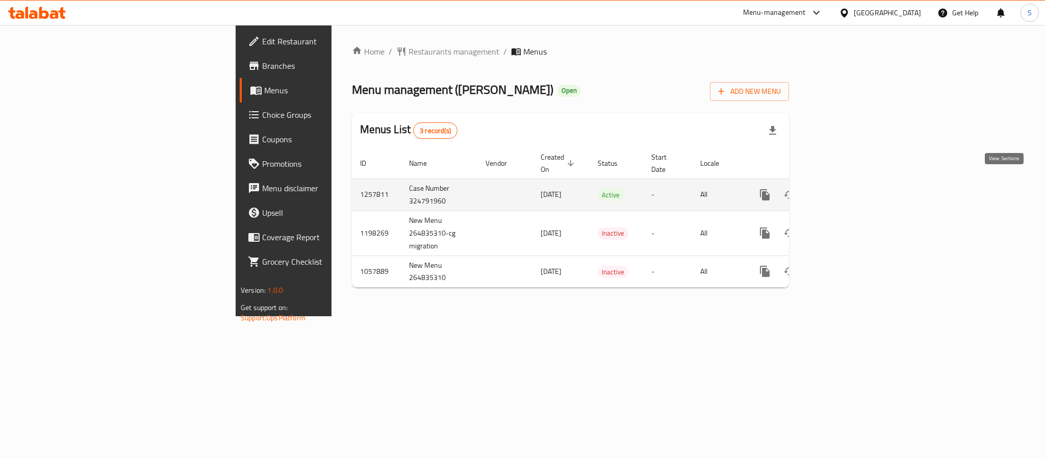
click at [843, 190] on icon "enhanced table" at bounding box center [838, 194] width 9 height 9
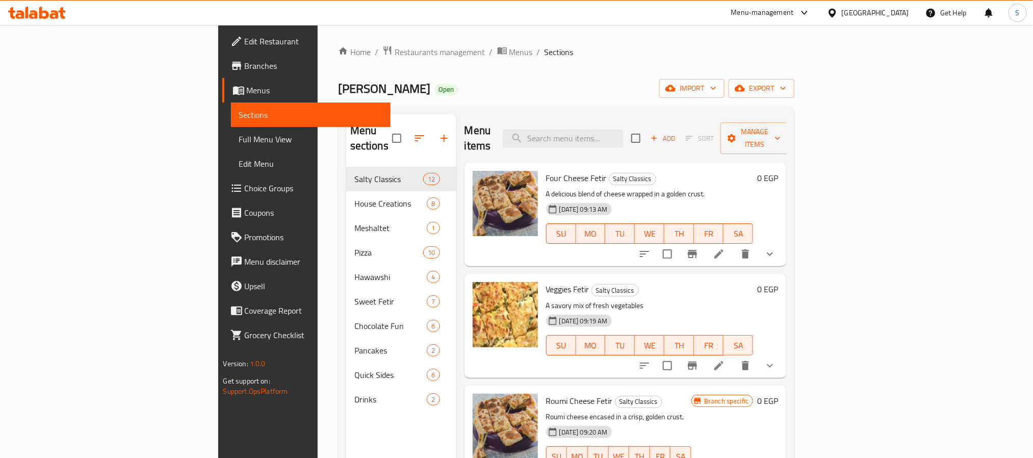
click at [247, 88] on span "Menus" at bounding box center [315, 90] width 136 height 12
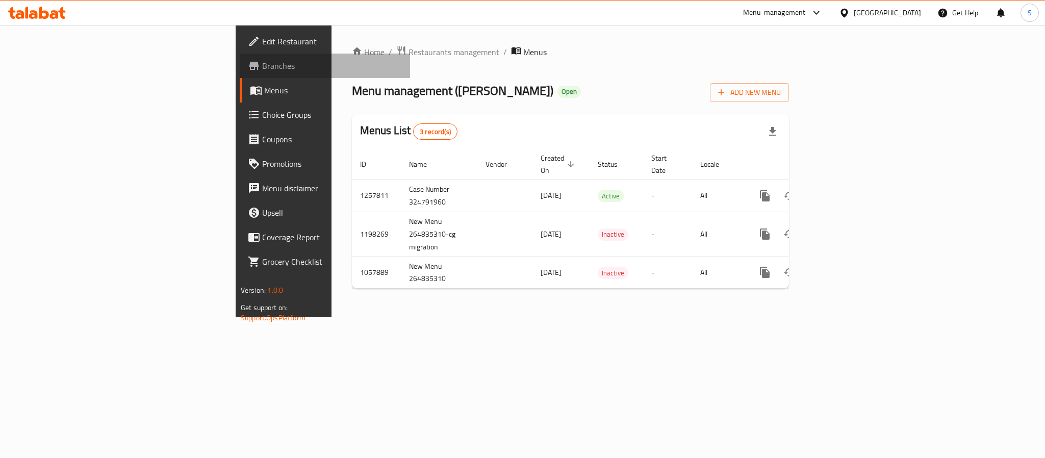
click at [262, 64] on span "Branches" at bounding box center [332, 66] width 140 height 12
